Goal: Check status: Check status

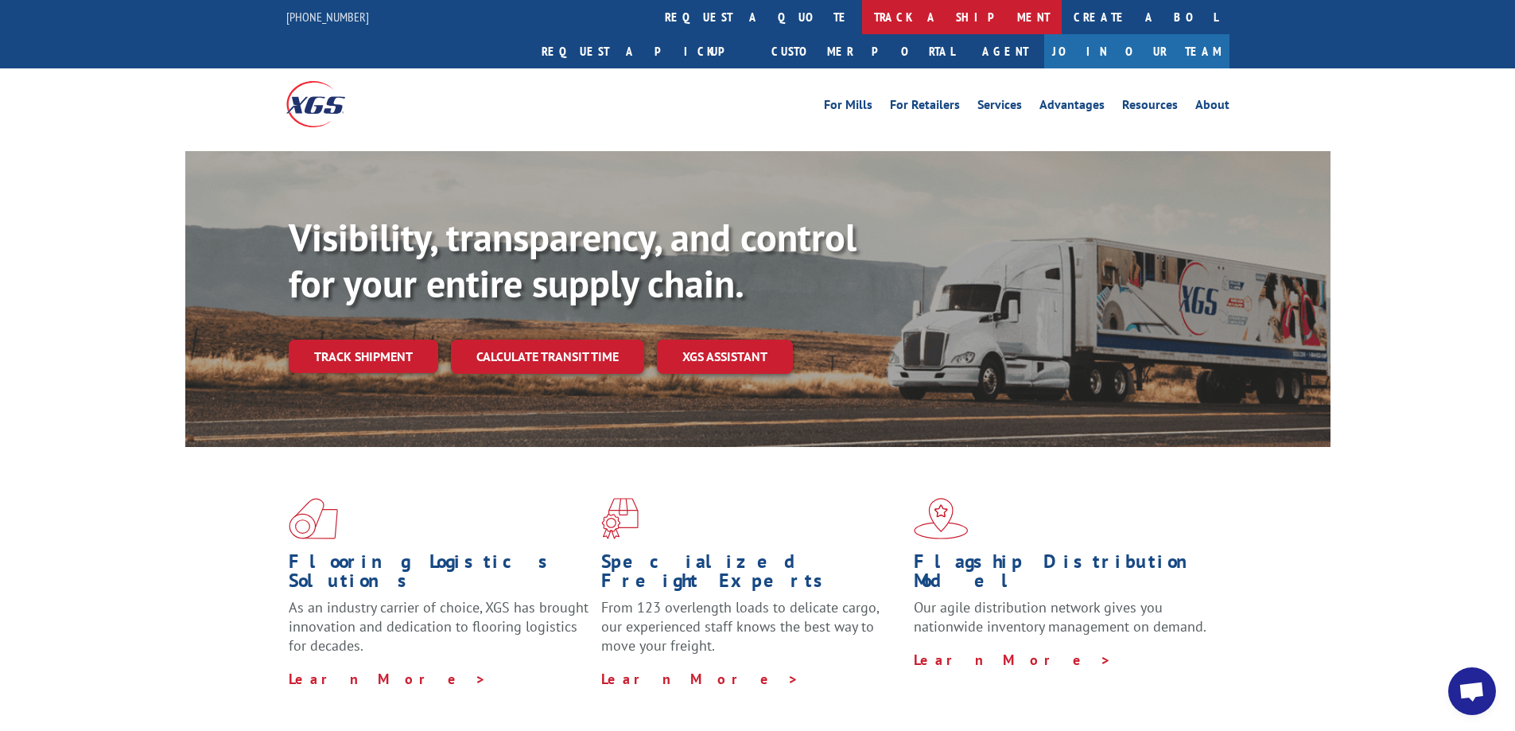
click at [862, 20] on link "track a shipment" at bounding box center [962, 17] width 200 height 34
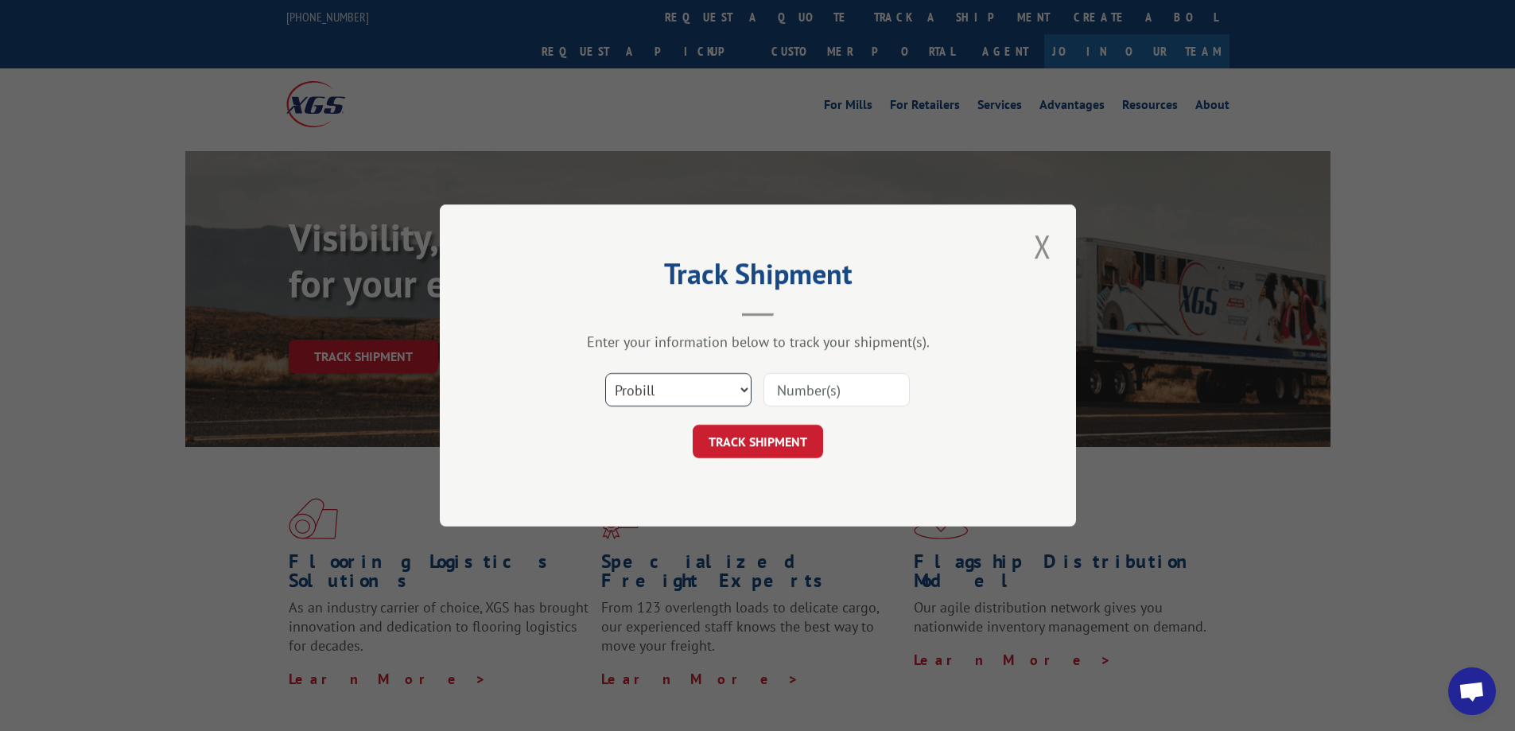
click at [741, 391] on select "Select category... Probill BOL PO" at bounding box center [678, 389] width 146 height 33
select select "bol"
click at [605, 373] on select "Select category... Probill BOL PO" at bounding box center [678, 389] width 146 height 33
paste input "50860888"
type input "50860888"
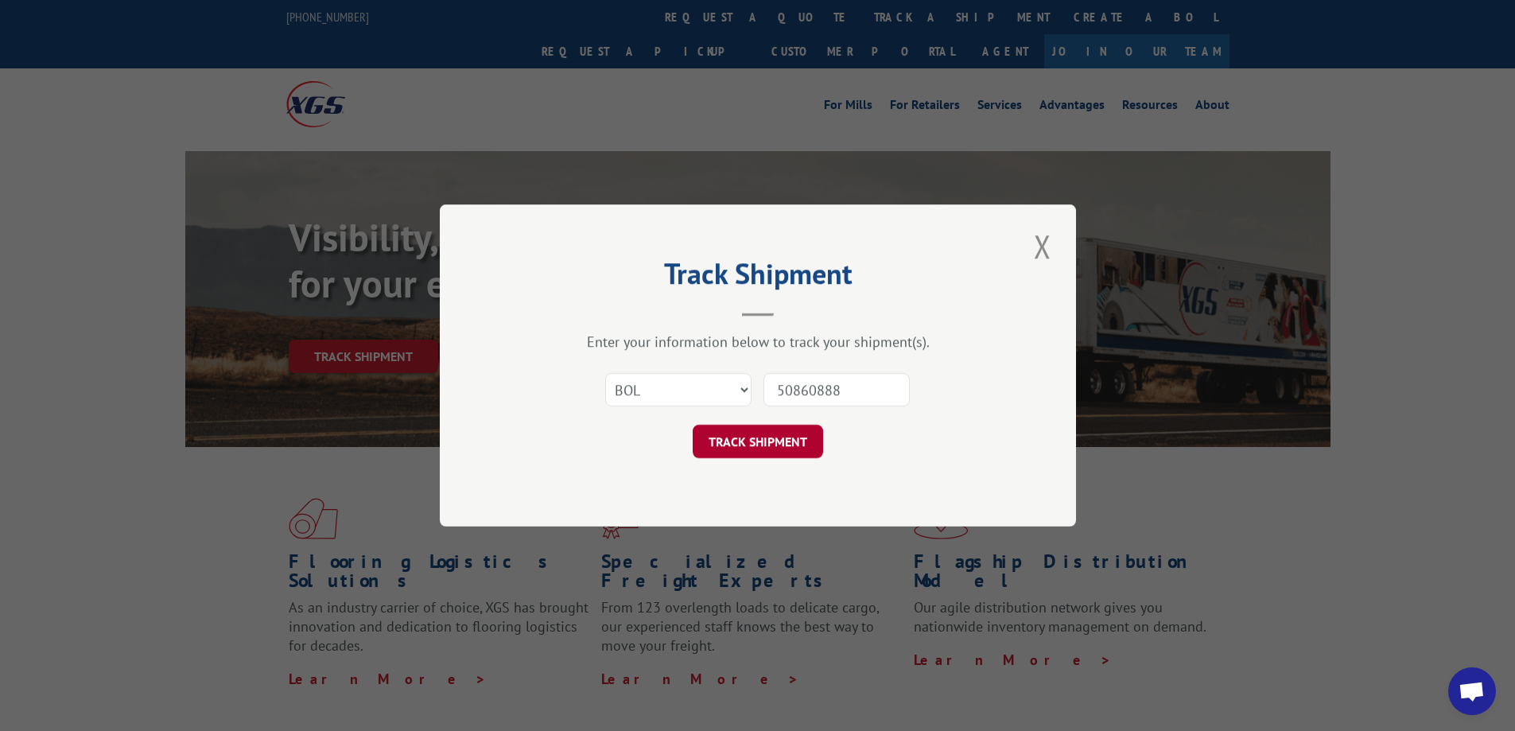
click at [780, 445] on button "TRACK SHIPMENT" at bounding box center [758, 441] width 130 height 33
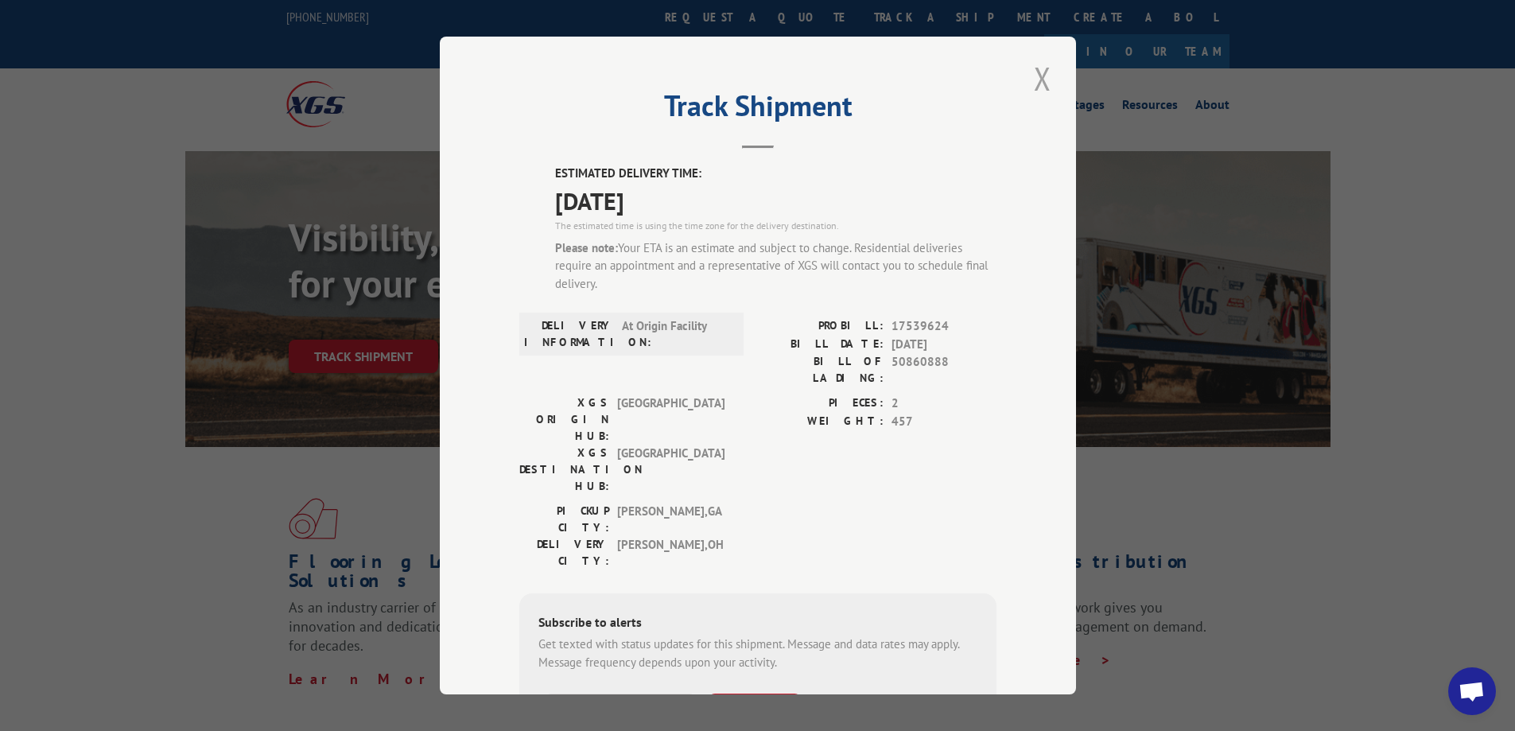
click at [1037, 80] on button "Close modal" at bounding box center [1042, 78] width 27 height 44
